Goal: Complete application form: Complete application form

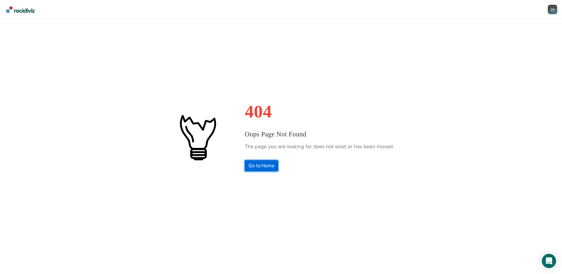
click at [263, 167] on link "Go to Home" at bounding box center [261, 165] width 33 height 11
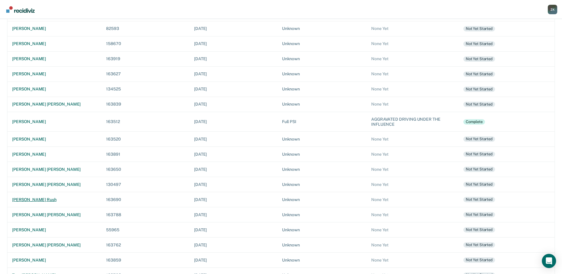
scroll to position [89, 0]
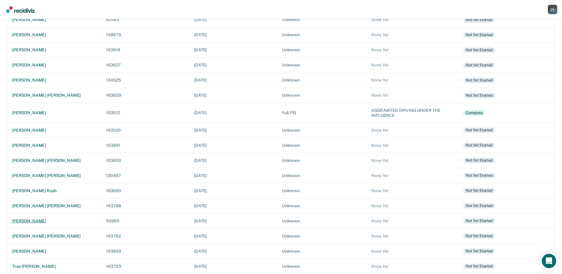
click at [60, 220] on div "alexander petrovi stricharskiy" at bounding box center [54, 220] width 84 height 5
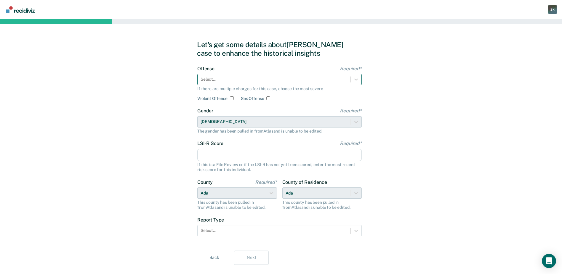
click at [224, 80] on div at bounding box center [274, 79] width 147 height 6
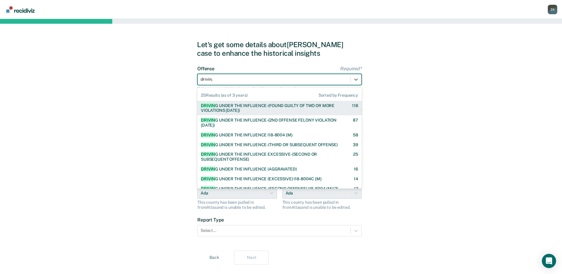
type input "driving"
click at [264, 106] on div "DRIVING UNDER THE INFLUENCE-(FOUND GUILTY OF TWO OR MORE VIOLATIONS WITHIN 10 Y…" at bounding box center [271, 108] width 141 height 10
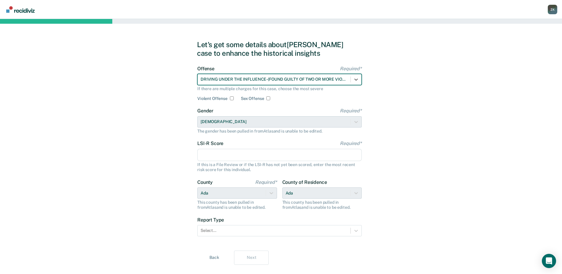
click at [264, 157] on input "LSI-R Score Required*" at bounding box center [279, 155] width 165 height 12
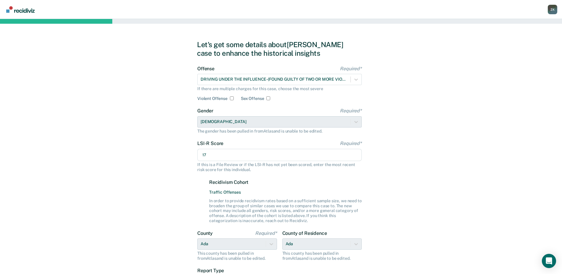
type input "17"
click at [468, 180] on div "Let's get some details about Alexander's case to enhance the historical insight…" at bounding box center [281, 178] width 562 height 318
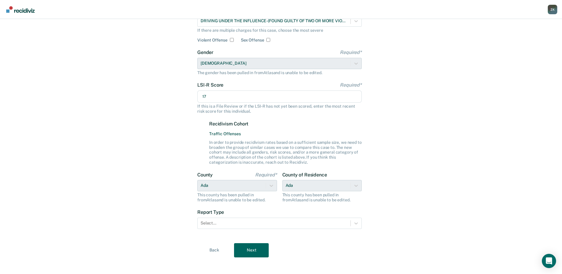
scroll to position [63, 0]
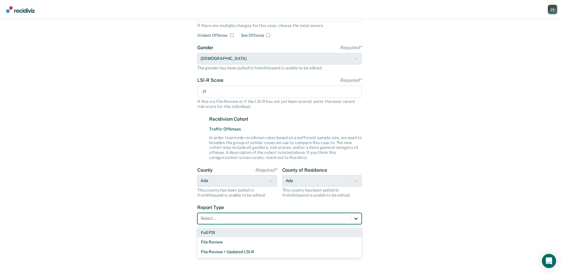
click at [356, 220] on icon at bounding box center [356, 218] width 6 height 6
click at [298, 233] on div "Full PSI" at bounding box center [279, 233] width 165 height 10
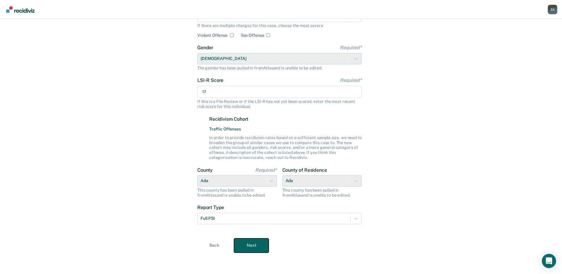
click at [248, 245] on button "Next" at bounding box center [251, 245] width 35 height 14
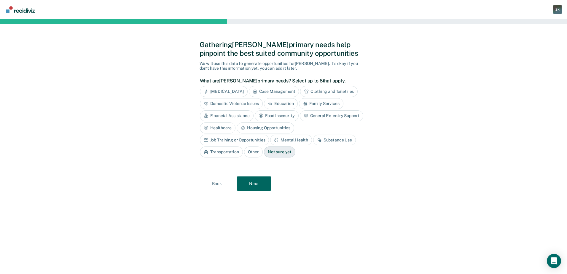
click at [313, 140] on div "Substance Use" at bounding box center [334, 140] width 43 height 11
click at [259, 185] on button "Next" at bounding box center [254, 183] width 35 height 14
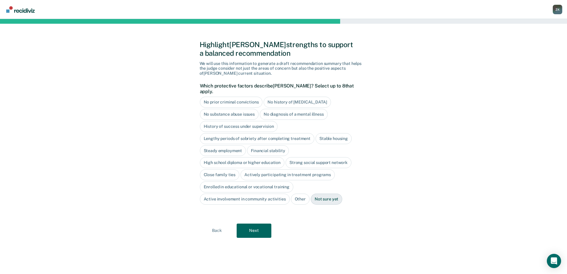
click at [301, 97] on div "No history of violent behavior" at bounding box center [297, 102] width 67 height 11
click at [313, 109] on div "No diagnosis of a mental illness" at bounding box center [294, 114] width 68 height 11
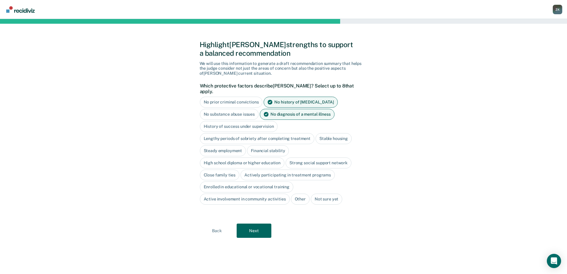
click at [339, 133] on div "Stable housing" at bounding box center [333, 138] width 36 height 11
click at [217, 170] on div "Close family ties" at bounding box center [220, 175] width 40 height 11
click at [258, 229] on button "Next" at bounding box center [254, 231] width 35 height 14
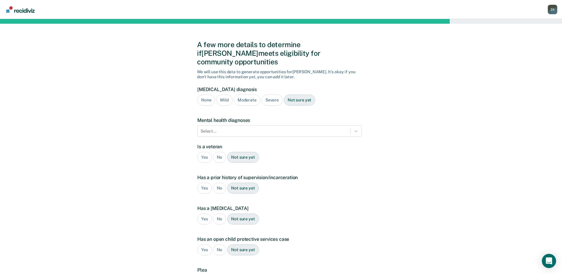
click at [248, 95] on div "Moderate" at bounding box center [247, 100] width 27 height 11
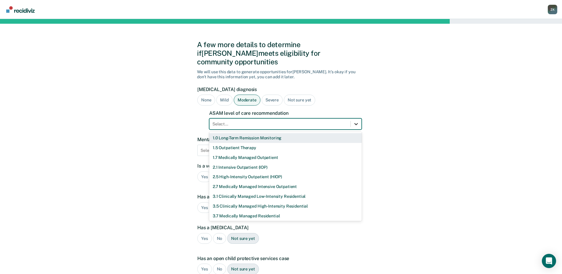
click at [360, 119] on div at bounding box center [356, 124] width 11 height 11
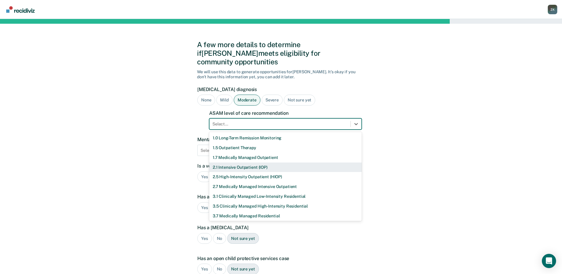
click at [274, 162] on div "2.1 Intensive Outpatient (IOP)" at bounding box center [285, 167] width 153 height 10
click at [274, 163] on label "Is a veteran" at bounding box center [279, 166] width 165 height 6
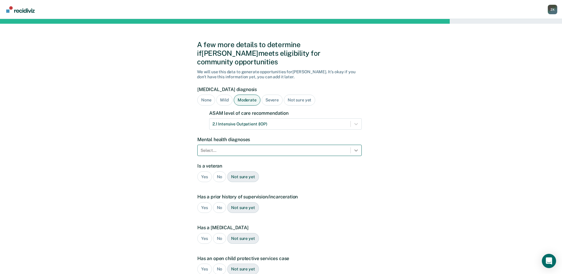
click at [355, 147] on icon at bounding box center [356, 150] width 6 height 6
click at [394, 137] on div "A few more details to determine if Alexander meets eligibility for community op…" at bounding box center [281, 189] width 562 height 341
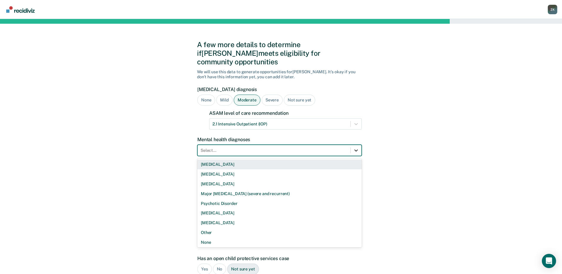
click at [355, 145] on div at bounding box center [356, 150] width 11 height 11
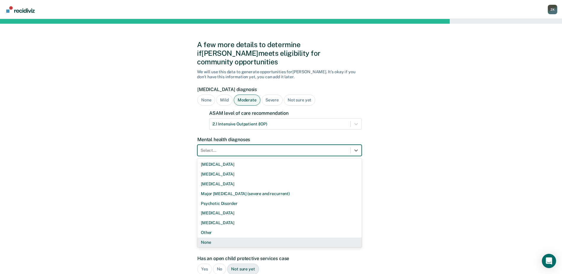
click at [255, 237] on div "None" at bounding box center [279, 242] width 165 height 10
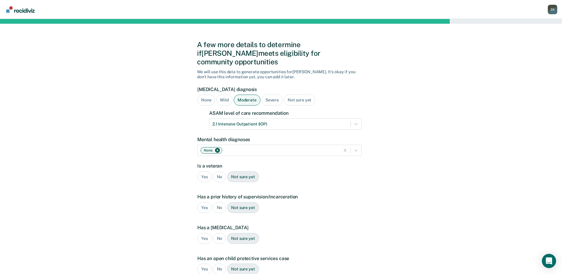
click at [389, 189] on div "A few more details to determine if Alexander meets eligibility for community op…" at bounding box center [281, 189] width 562 height 341
click at [219, 171] on div "No" at bounding box center [219, 176] width 13 height 11
click at [202, 202] on div "Yes" at bounding box center [204, 207] width 15 height 11
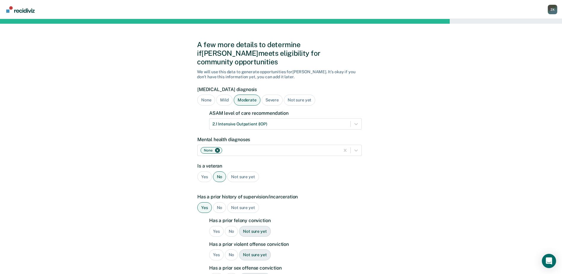
click at [214, 226] on div "Yes" at bounding box center [216, 231] width 15 height 11
click at [232, 249] on div "No" at bounding box center [231, 254] width 13 height 11
click at [232, 273] on div "No" at bounding box center [231, 278] width 13 height 11
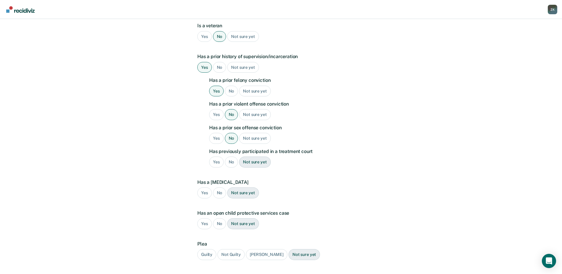
scroll to position [148, 0]
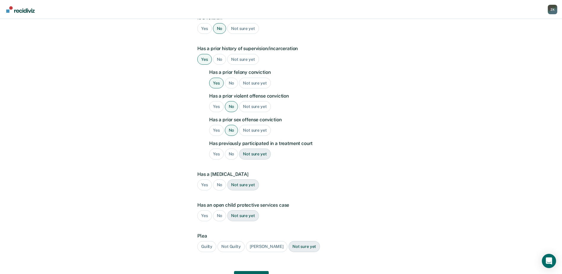
click at [232, 149] on div "No" at bounding box center [231, 154] width 13 height 11
click at [222, 179] on div "No" at bounding box center [219, 184] width 13 height 11
click at [220, 210] on div "No" at bounding box center [219, 215] width 13 height 11
click at [207, 241] on div "Guilty" at bounding box center [206, 246] width 19 height 11
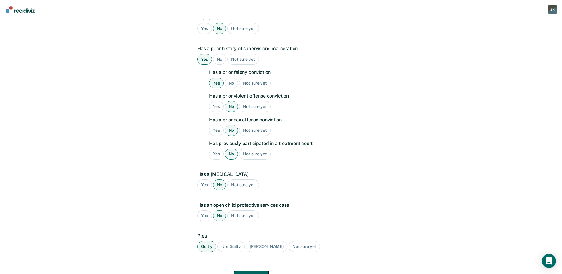
click at [257, 271] on button "Next" at bounding box center [251, 278] width 35 height 14
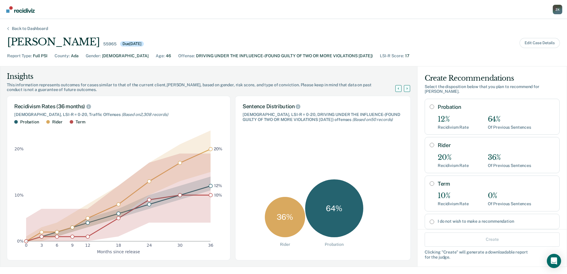
click at [430, 222] on input "I do not wish to make a recommendation" at bounding box center [432, 221] width 4 height 5
radio input "true"
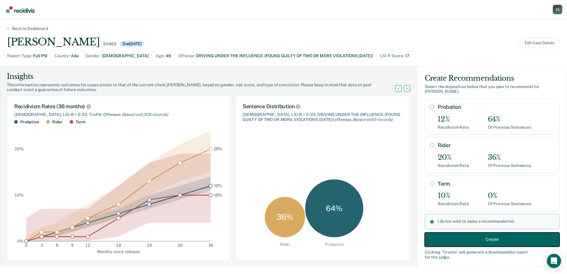
click at [499, 243] on button "Create" at bounding box center [491, 239] width 135 height 14
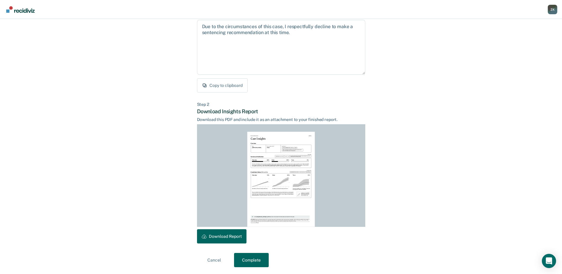
scroll to position [64, 0]
click at [227, 238] on button "Download Report" at bounding box center [222, 236] width 50 height 14
click at [257, 257] on button "Complete" at bounding box center [251, 260] width 35 height 14
